Goal: Task Accomplishment & Management: Manage account settings

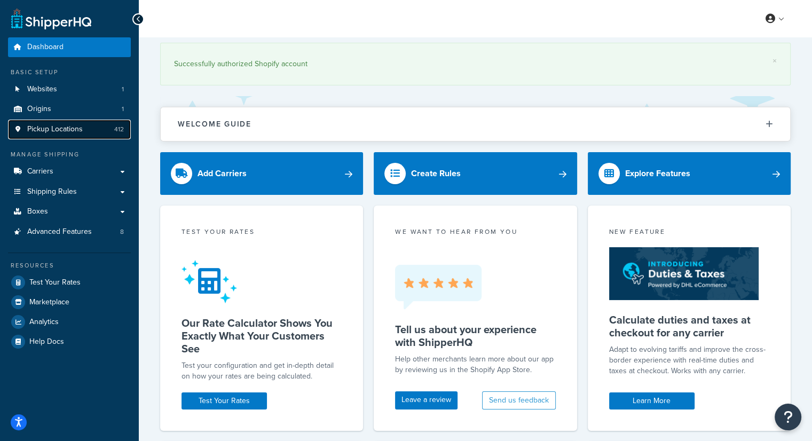
click at [83, 131] on link "Pickup Locations 412" at bounding box center [69, 130] width 123 height 20
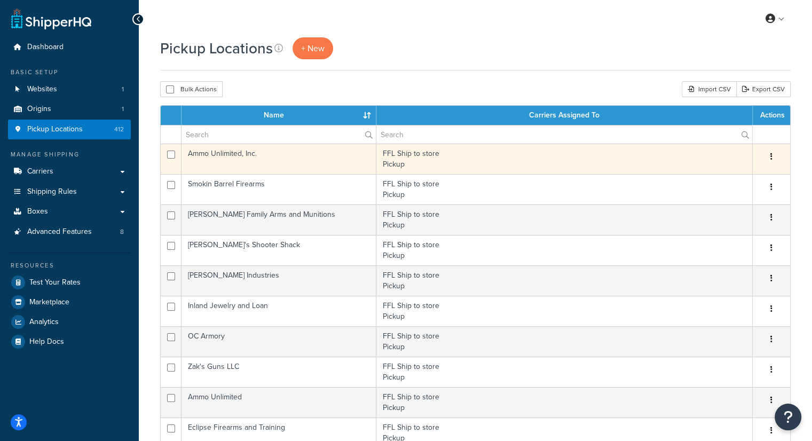
click at [290, 162] on td "Ammo Unlimited, Inc." at bounding box center [278, 159] width 195 height 30
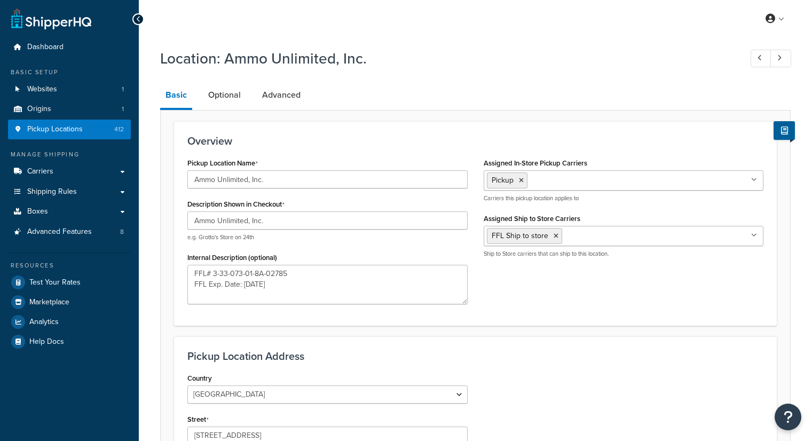
select select "5"
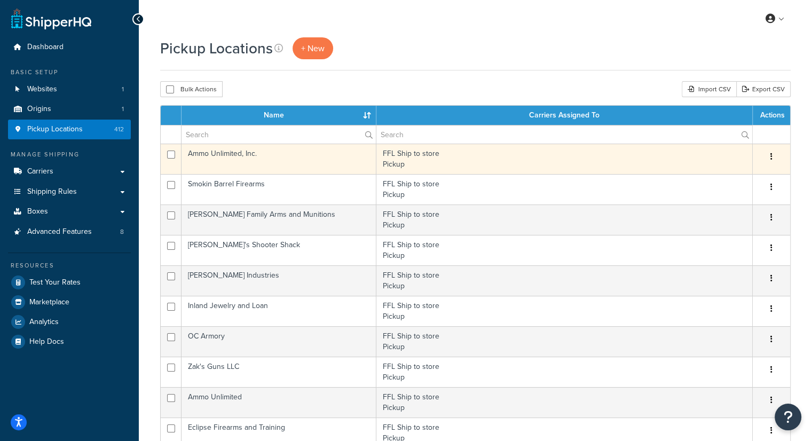
click at [777, 157] on button "button" at bounding box center [771, 156] width 15 height 17
click at [724, 221] on link "Delete" at bounding box center [736, 221] width 84 height 22
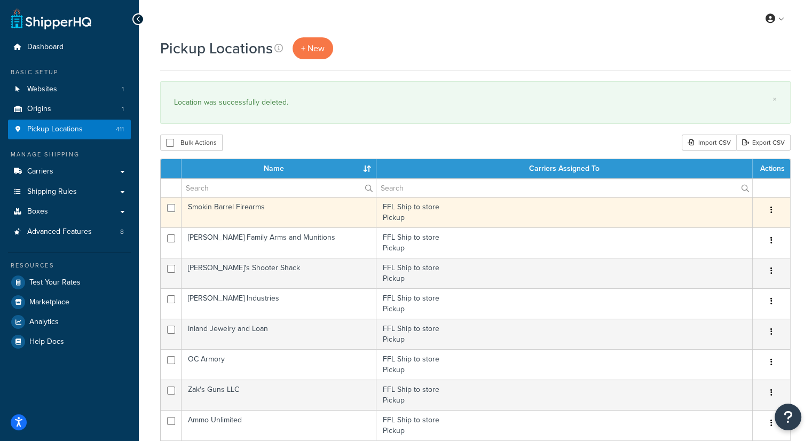
click at [239, 212] on td "Smokin Barrel Firearms" at bounding box center [278, 212] width 195 height 30
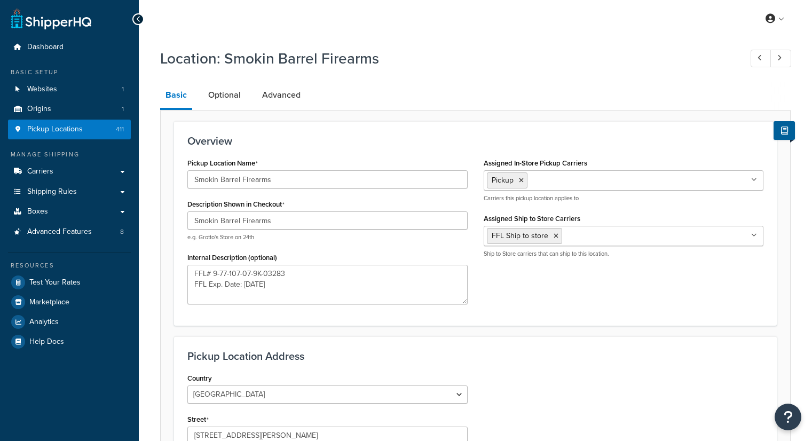
select select "5"
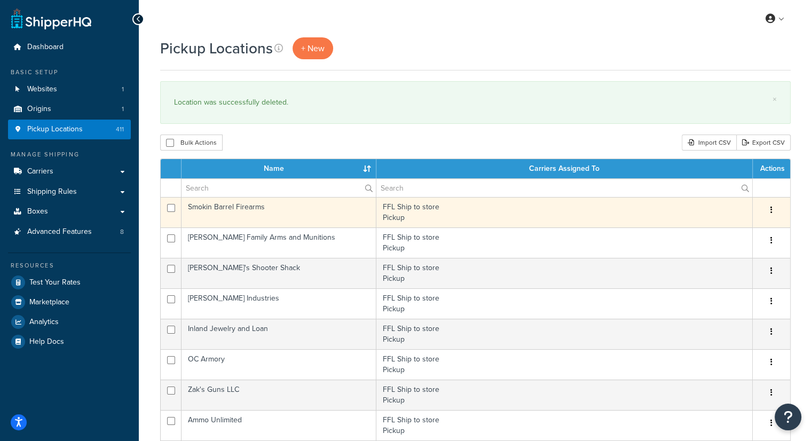
click at [769, 212] on button "button" at bounding box center [771, 210] width 15 height 17
click at [730, 273] on link "Delete" at bounding box center [736, 274] width 84 height 22
click at [260, 218] on td "Beebe Family Arms and Munitions" at bounding box center [278, 212] width 195 height 30
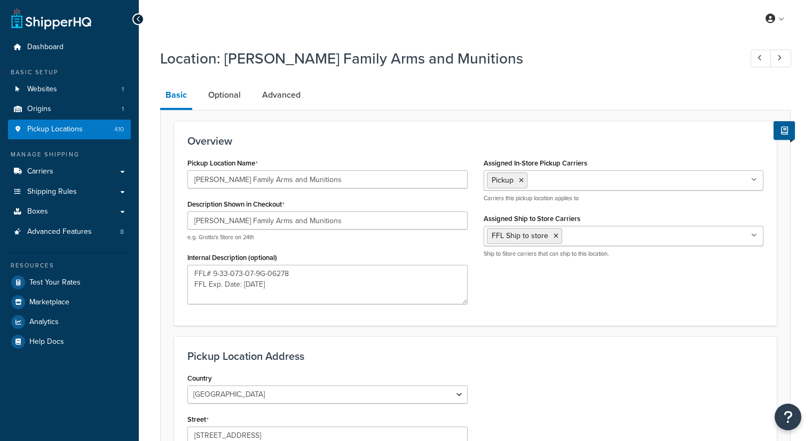
select select "5"
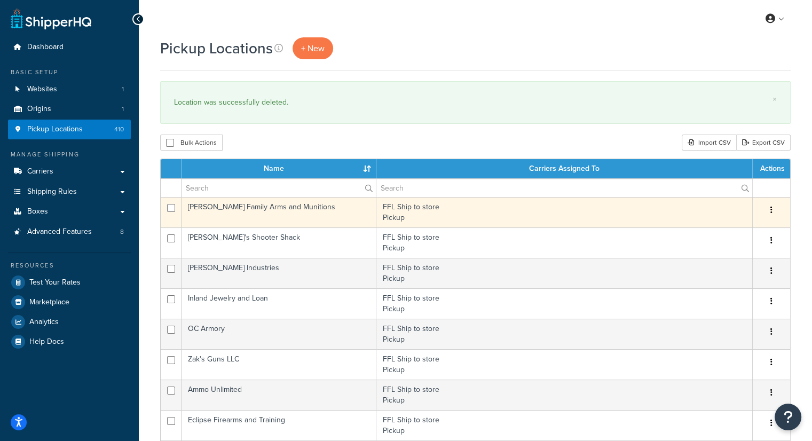
click at [766, 208] on button "button" at bounding box center [771, 210] width 15 height 17
click at [720, 279] on link "Delete" at bounding box center [736, 274] width 84 height 22
click at [242, 213] on td "[PERSON_NAME]'s Shooter Shack" at bounding box center [278, 212] width 195 height 30
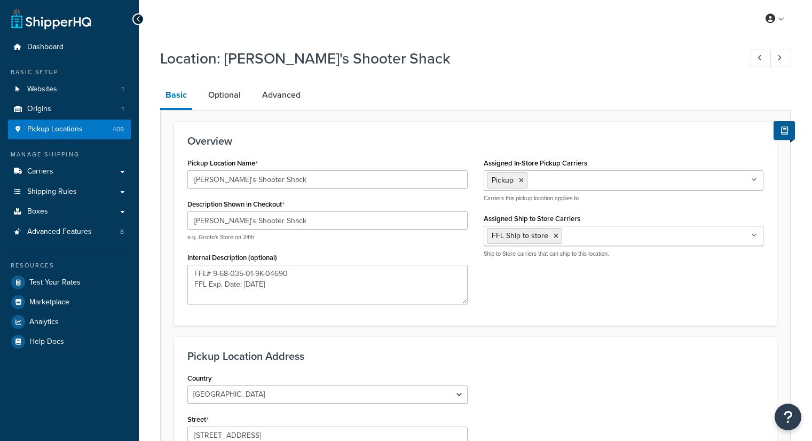
select select "5"
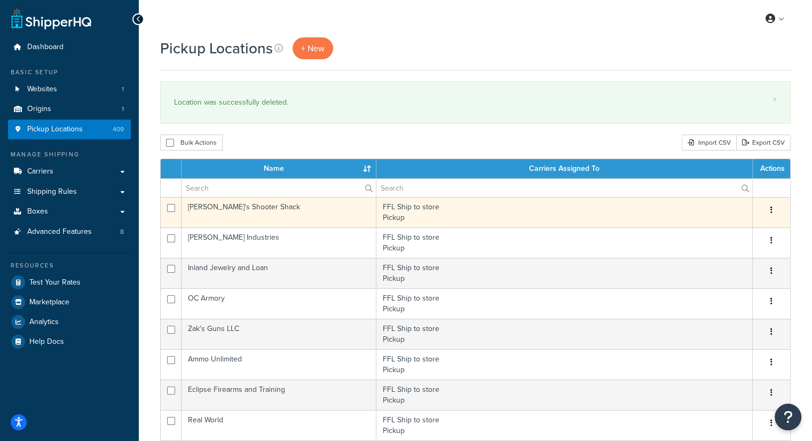
click at [280, 213] on td "[PERSON_NAME]'s Shooter Shack" at bounding box center [278, 212] width 195 height 30
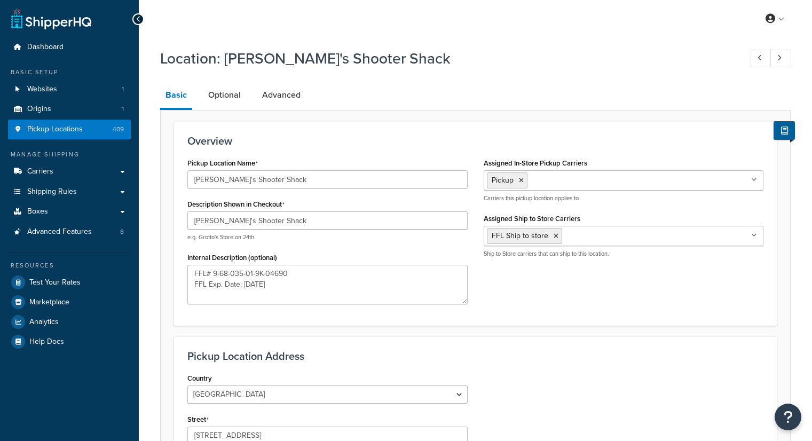
select select "5"
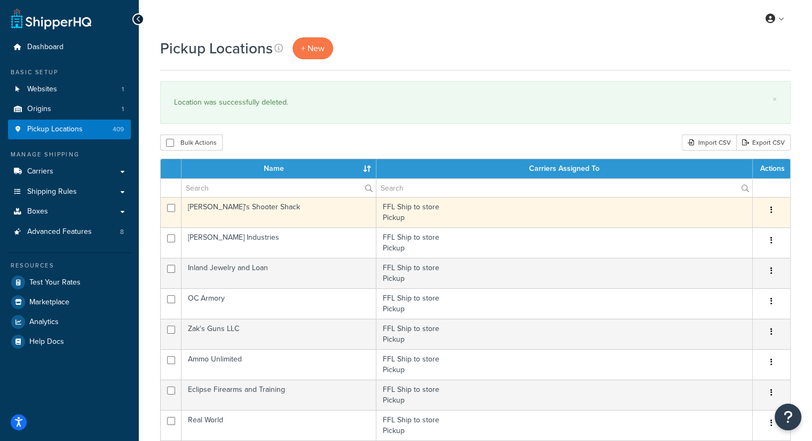
click at [776, 212] on button "button" at bounding box center [771, 210] width 15 height 17
click at [740, 273] on link "Delete" at bounding box center [736, 274] width 84 height 22
click at [232, 213] on td "Locke Industries" at bounding box center [278, 212] width 195 height 30
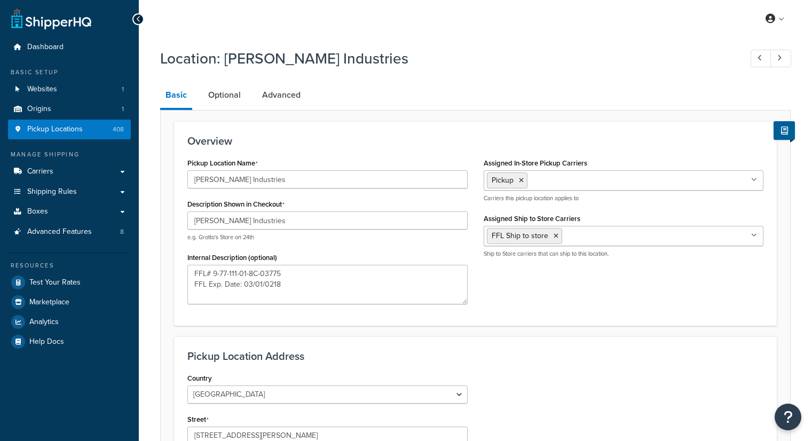
select select "5"
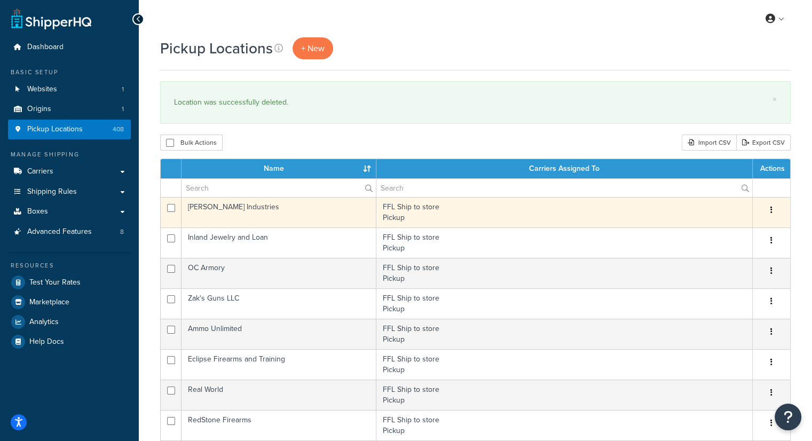
click at [769, 211] on button "button" at bounding box center [771, 210] width 15 height 17
click at [724, 276] on link "Delete" at bounding box center [736, 274] width 84 height 22
click at [252, 214] on td "Inland Jewelry and Loan" at bounding box center [278, 212] width 195 height 30
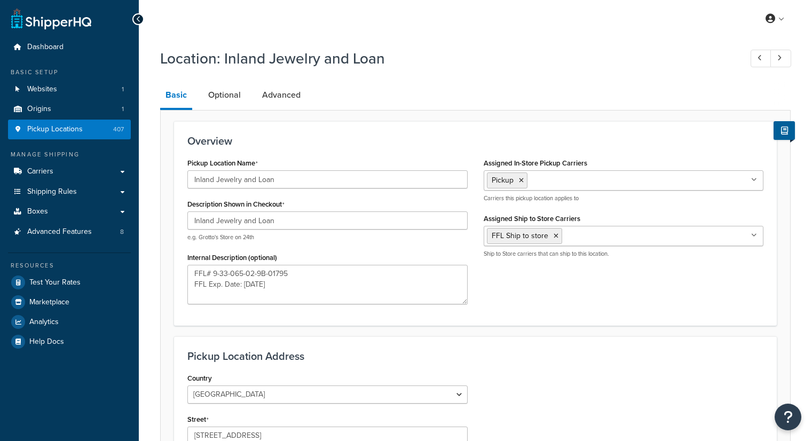
select select "5"
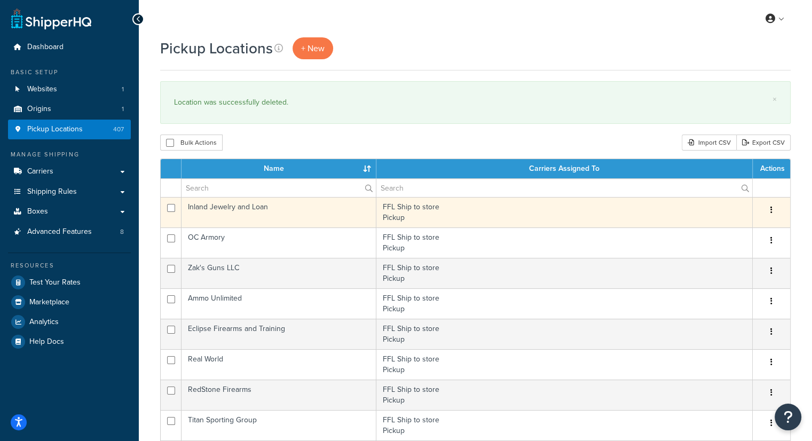
click at [773, 209] on button "button" at bounding box center [771, 210] width 15 height 17
click at [731, 274] on link "Delete" at bounding box center [736, 274] width 84 height 22
click at [226, 209] on td "OC Armory" at bounding box center [278, 212] width 195 height 30
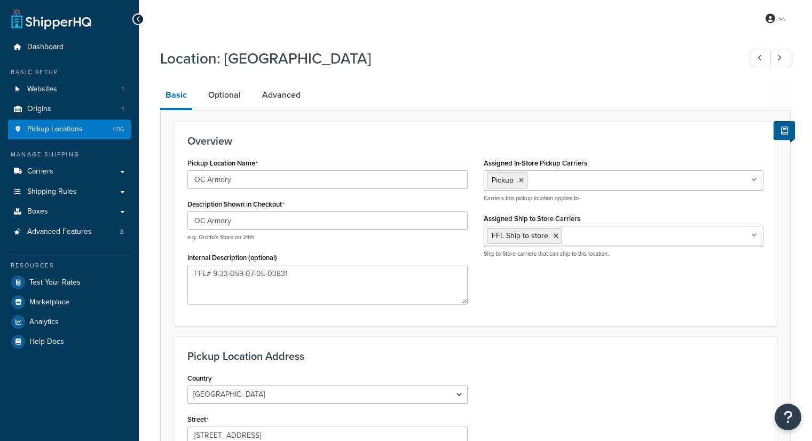
select select "5"
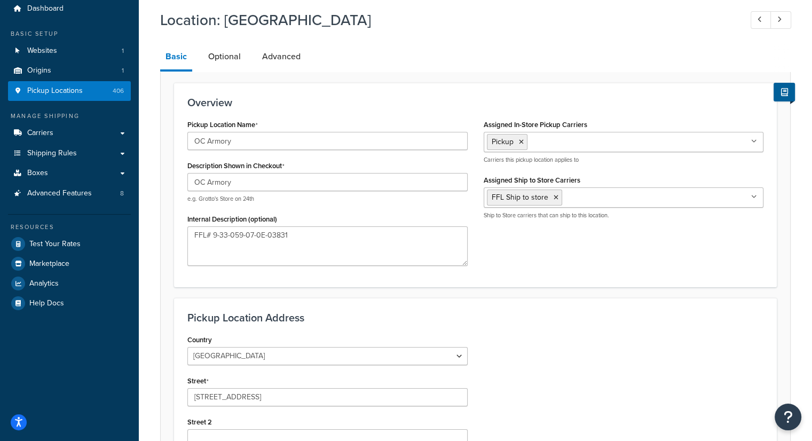
scroll to position [12, 0]
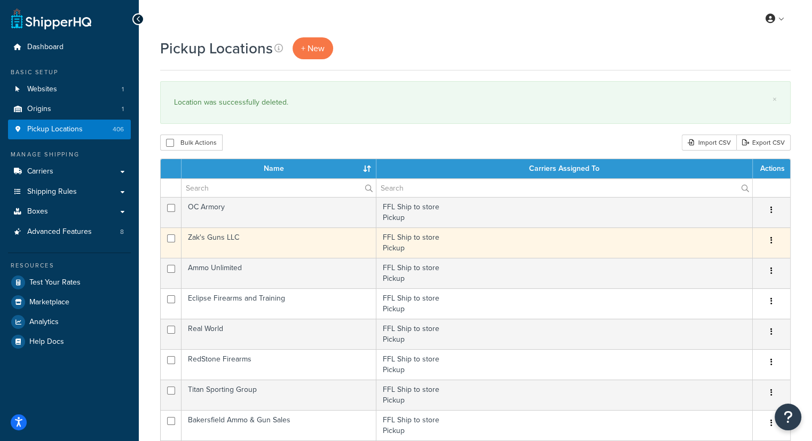
click at [222, 237] on td "Zak's Guns LLC" at bounding box center [278, 242] width 195 height 30
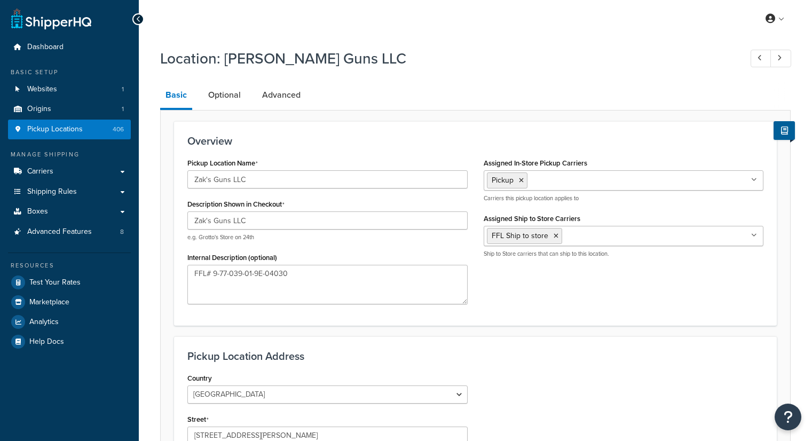
select select "5"
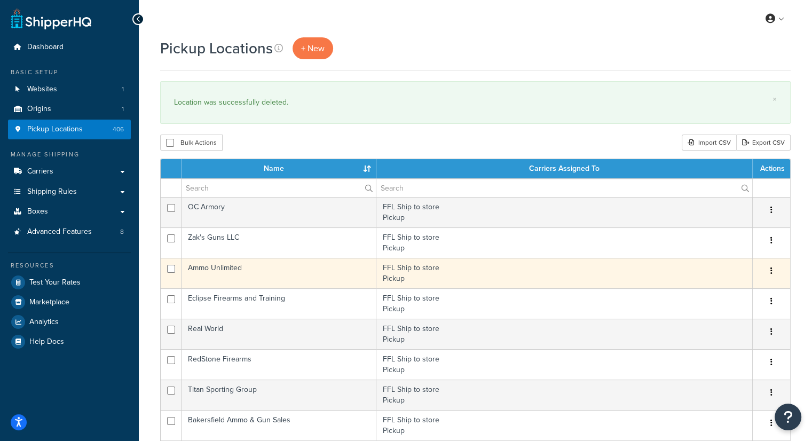
click at [241, 276] on td "Ammo Unlimited" at bounding box center [278, 273] width 195 height 30
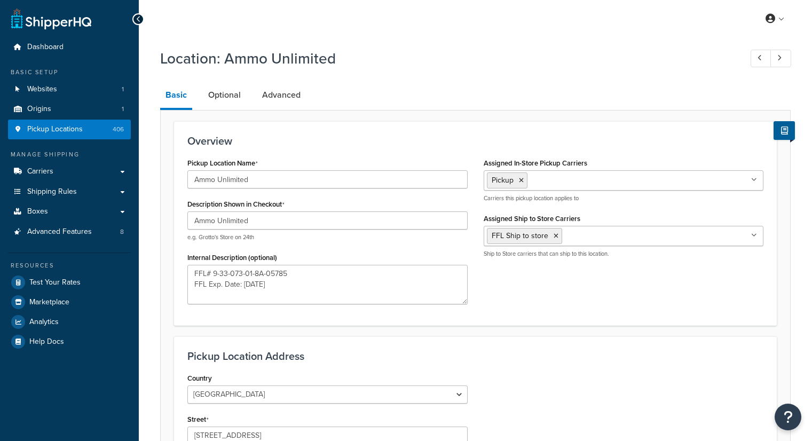
select select "5"
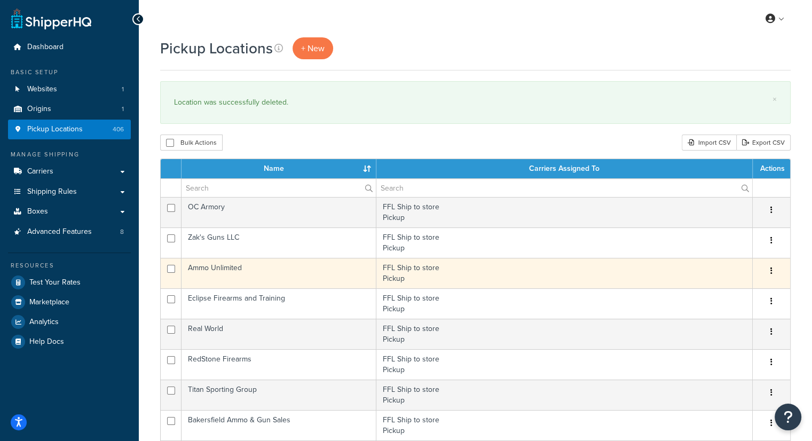
click at [775, 276] on button "button" at bounding box center [771, 271] width 15 height 17
click at [724, 340] on link "Delete" at bounding box center [736, 335] width 84 height 22
click at [239, 274] on td "Eclipse Firearms and Training" at bounding box center [278, 273] width 195 height 30
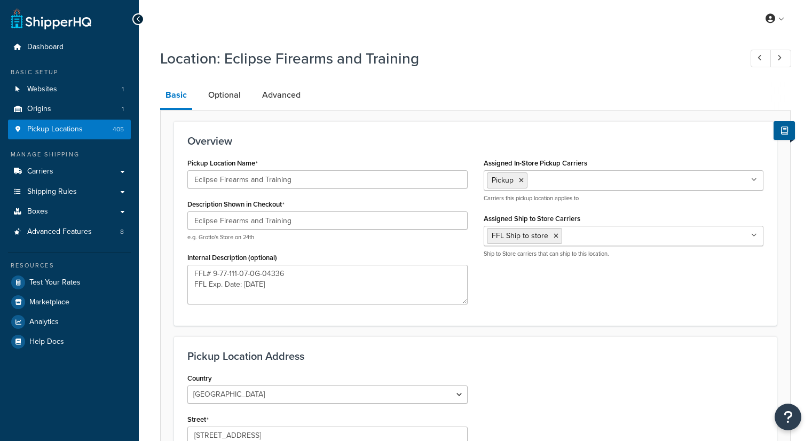
select select "5"
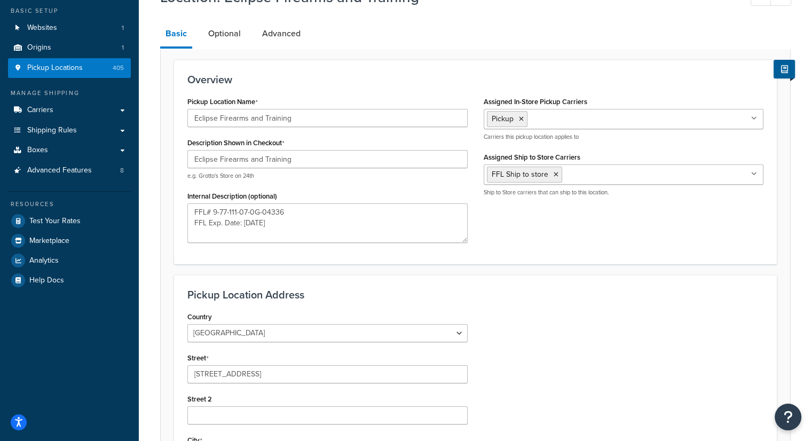
scroll to position [56, 0]
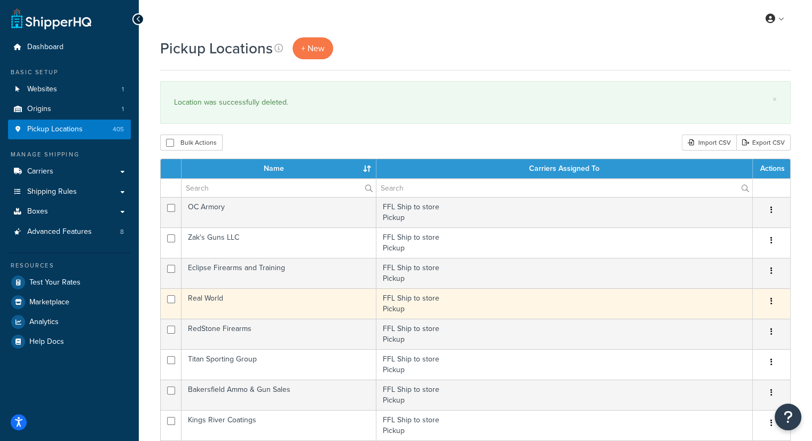
click at [205, 300] on td "Real World" at bounding box center [278, 303] width 195 height 30
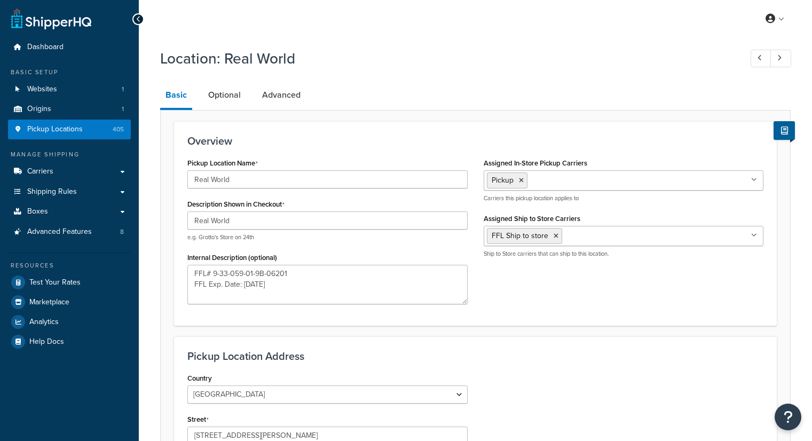
select select "5"
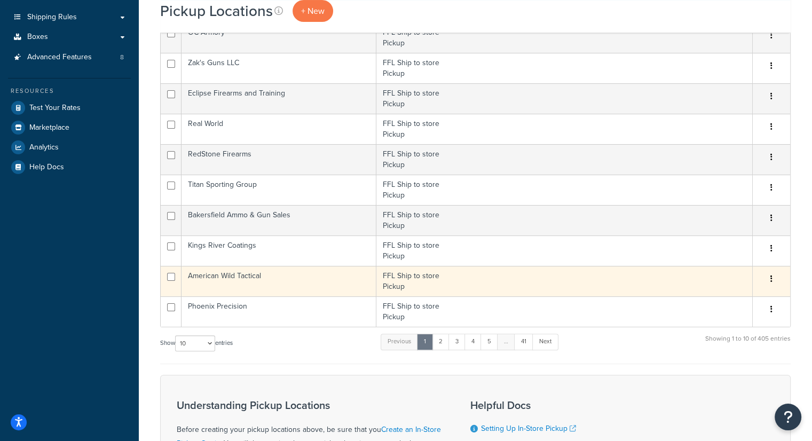
scroll to position [172, 0]
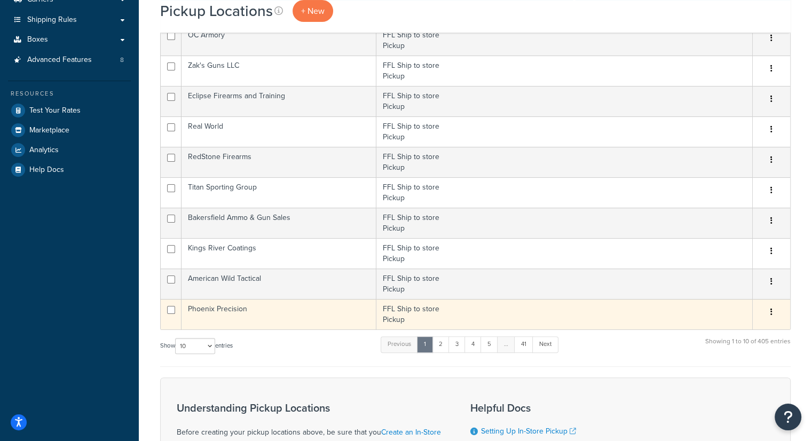
click at [231, 312] on td "Phoenix Precision" at bounding box center [278, 314] width 195 height 30
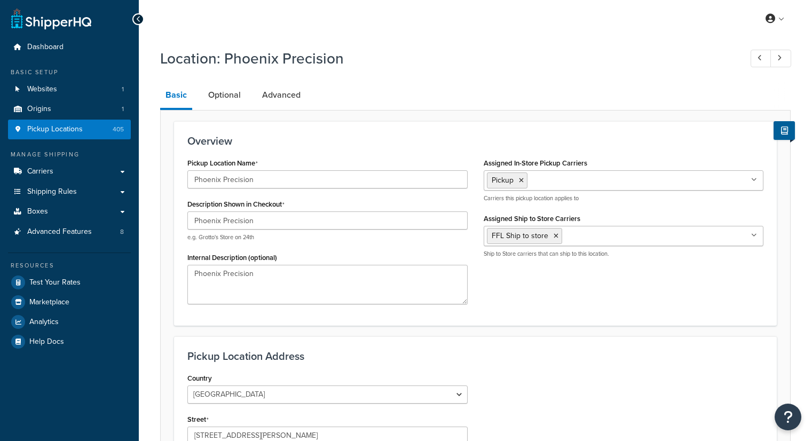
select select "5"
